Goal: Obtain resource: Download file/media

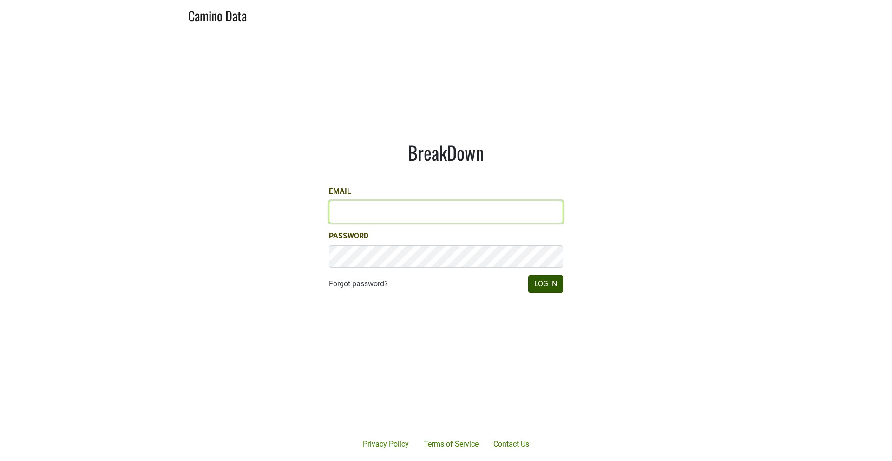
type input "[PERSON_NAME][EMAIL_ADDRESS][DOMAIN_NAME]"
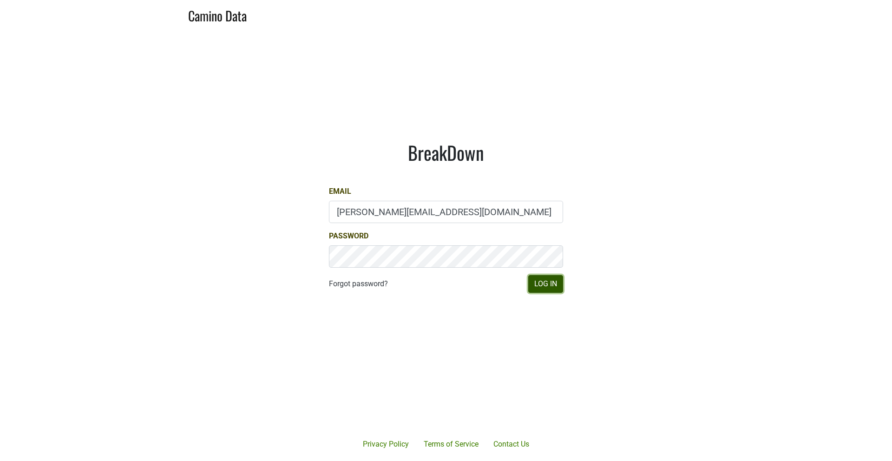
click at [544, 285] on button "Log In" at bounding box center [545, 284] width 35 height 18
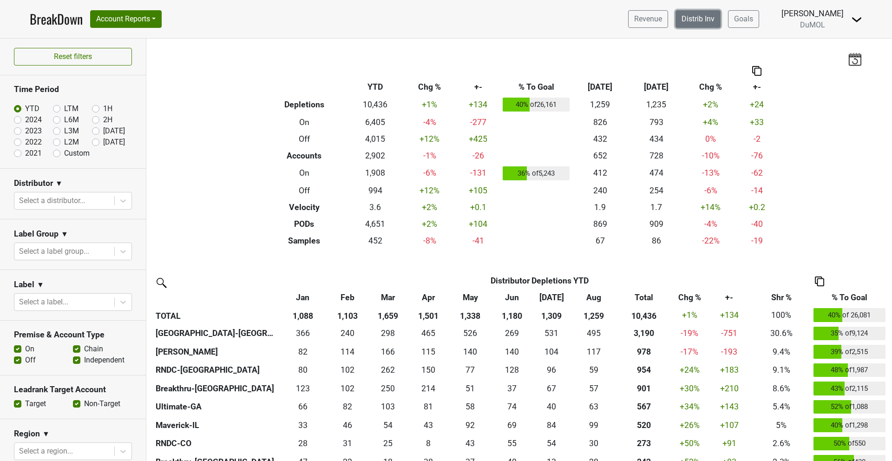
click at [700, 19] on link "Distrib Inv" at bounding box center [698, 19] width 45 height 18
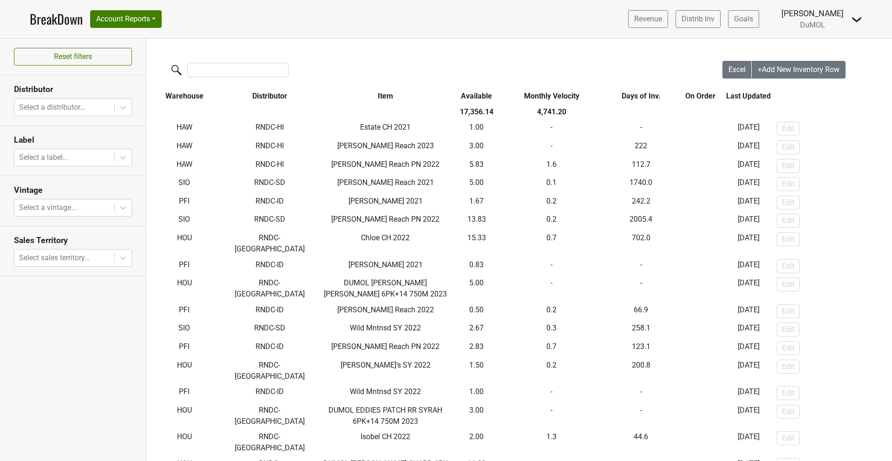
click at [246, 61] on label at bounding box center [219, 69] width 101 height 16
click at [246, 63] on input "search" at bounding box center [237, 70] width 101 height 14
click at [122, 107] on icon at bounding box center [123, 107] width 6 height 3
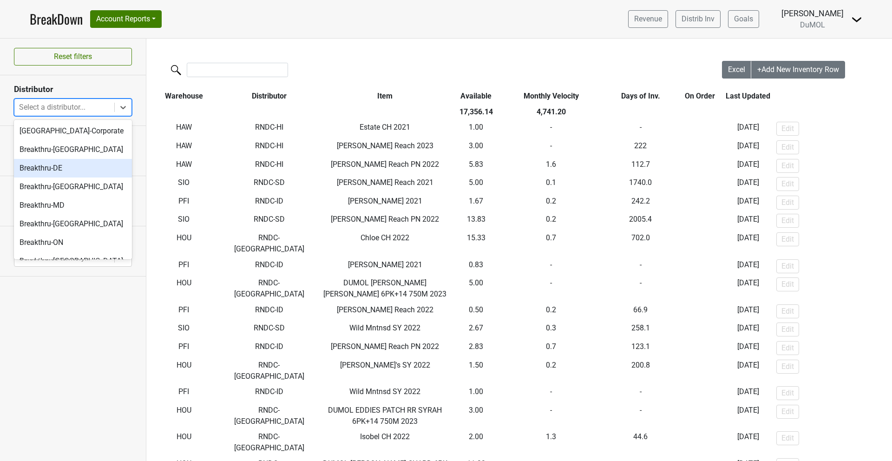
scroll to position [571, 0]
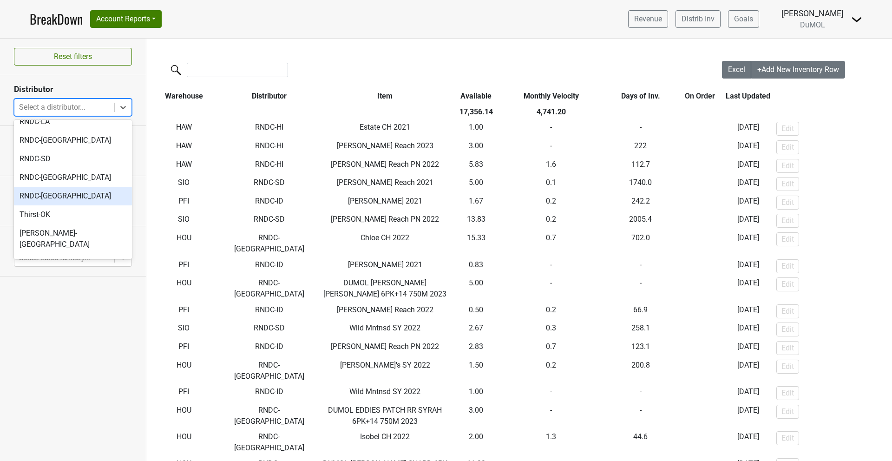
click at [53, 187] on div "RNDC-VA" at bounding box center [73, 196] width 118 height 19
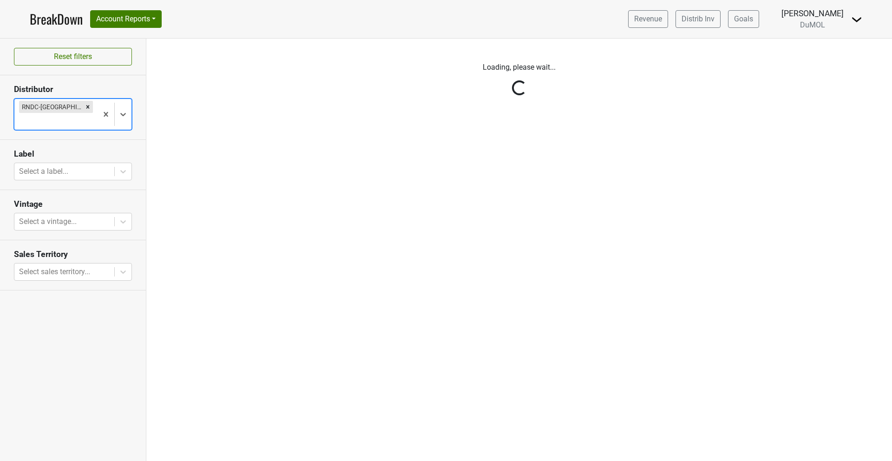
scroll to position [0, 0]
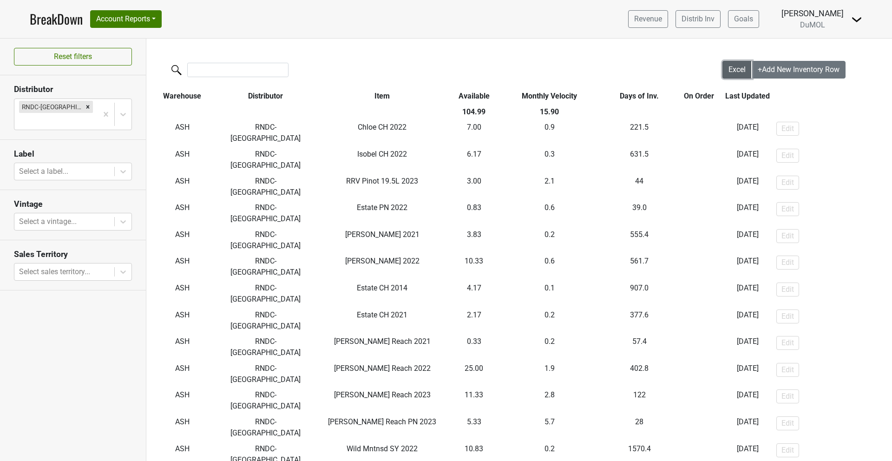
click at [741, 72] on span "Excel" at bounding box center [737, 69] width 17 height 9
